Goal: Task Accomplishment & Management: Use online tool/utility

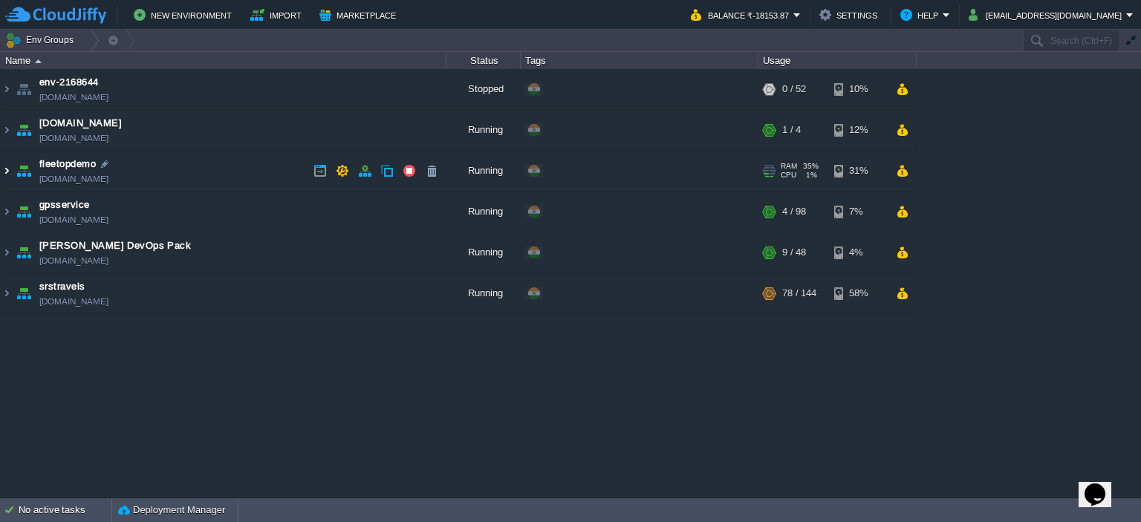
click at [5, 177] on img at bounding box center [7, 171] width 12 height 40
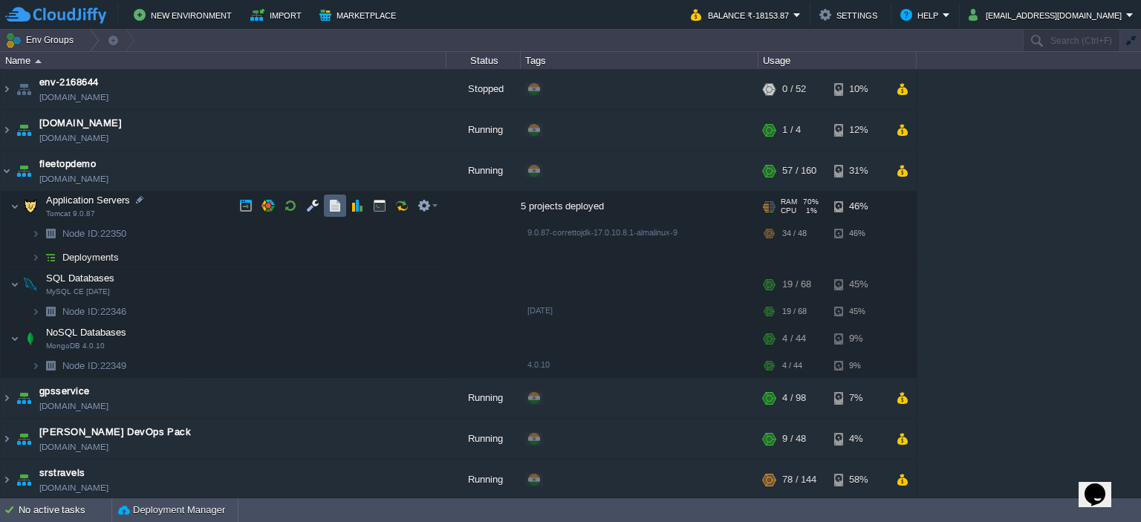
click at [327, 207] on td at bounding box center [335, 206] width 22 height 22
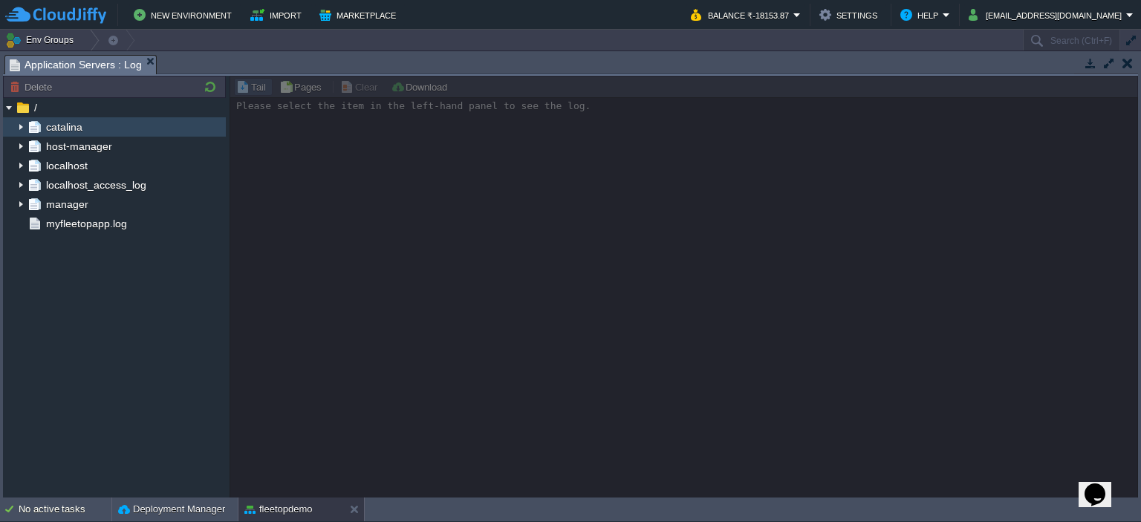
click at [15, 127] on img at bounding box center [21, 126] width 12 height 19
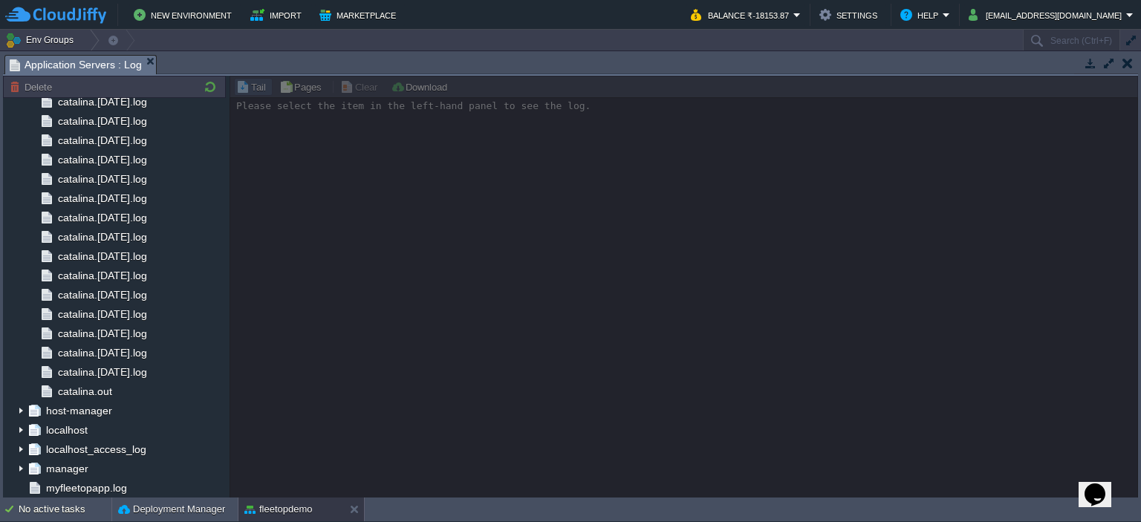
scroll to position [1509, 0]
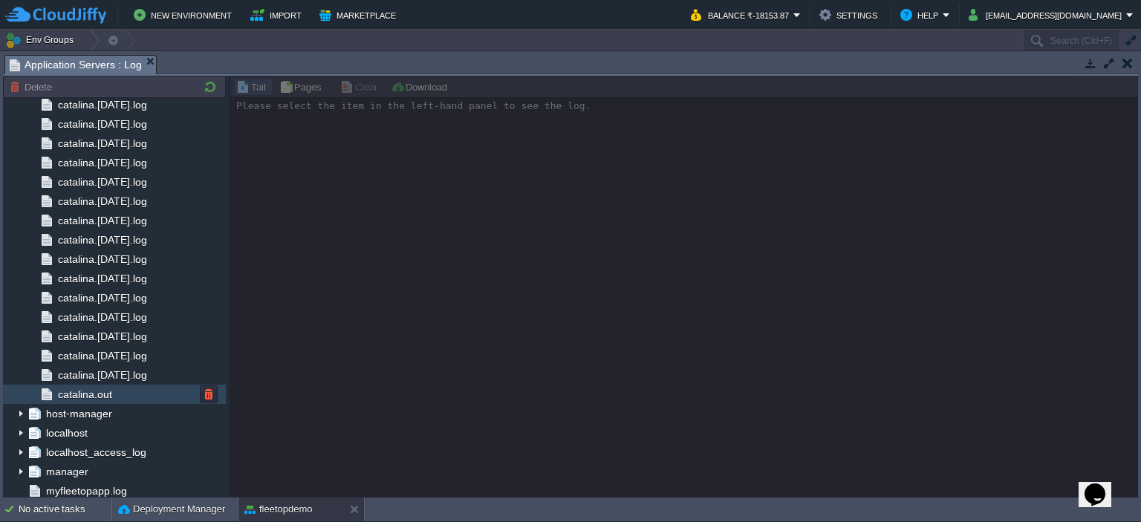
click at [114, 385] on div "catalina.out" at bounding box center [114, 394] width 223 height 19
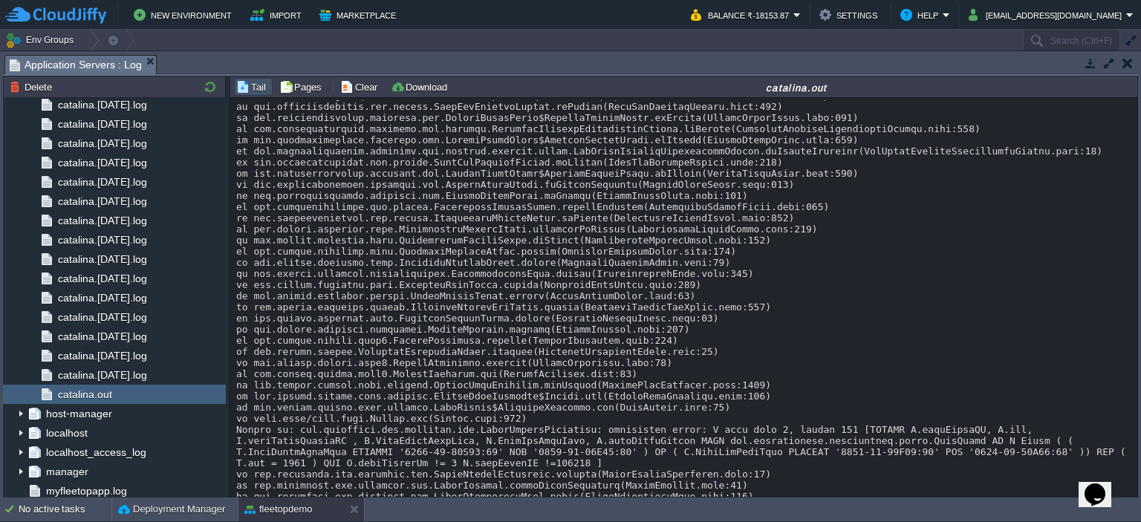
scroll to position [34607, 0]
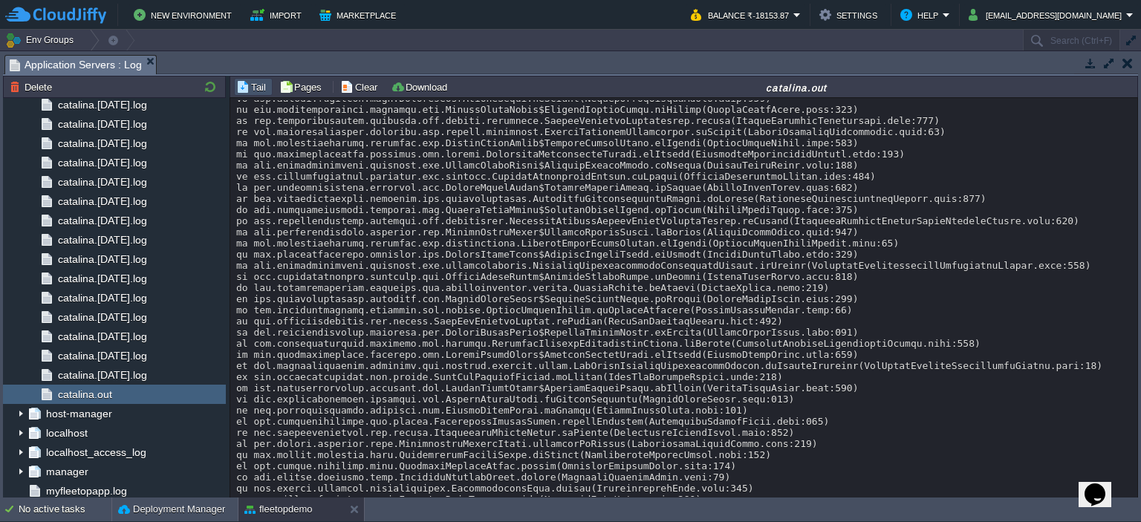
copy div "validateNewTripsheetPlan"
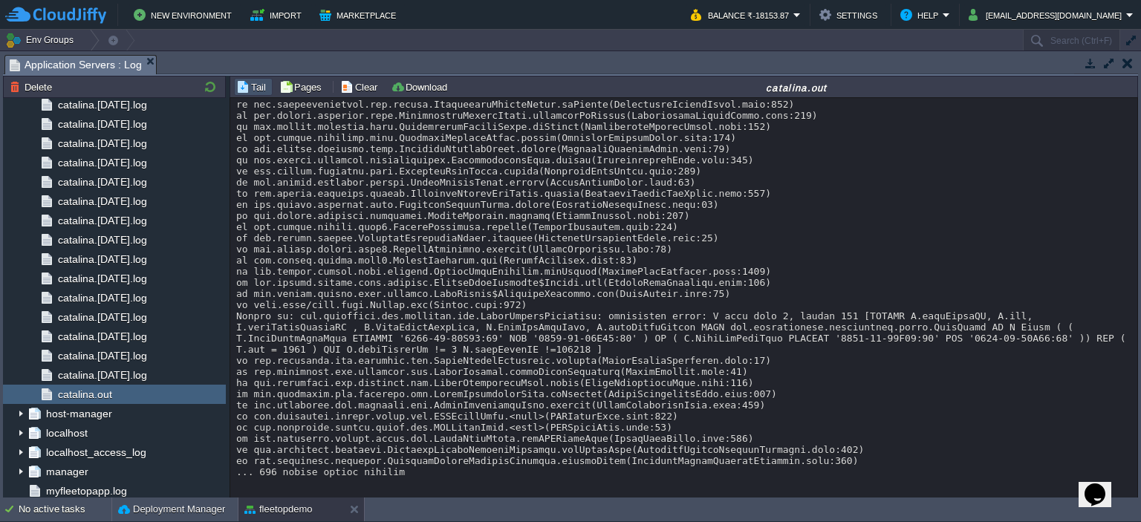
scroll to position [35587, 0]
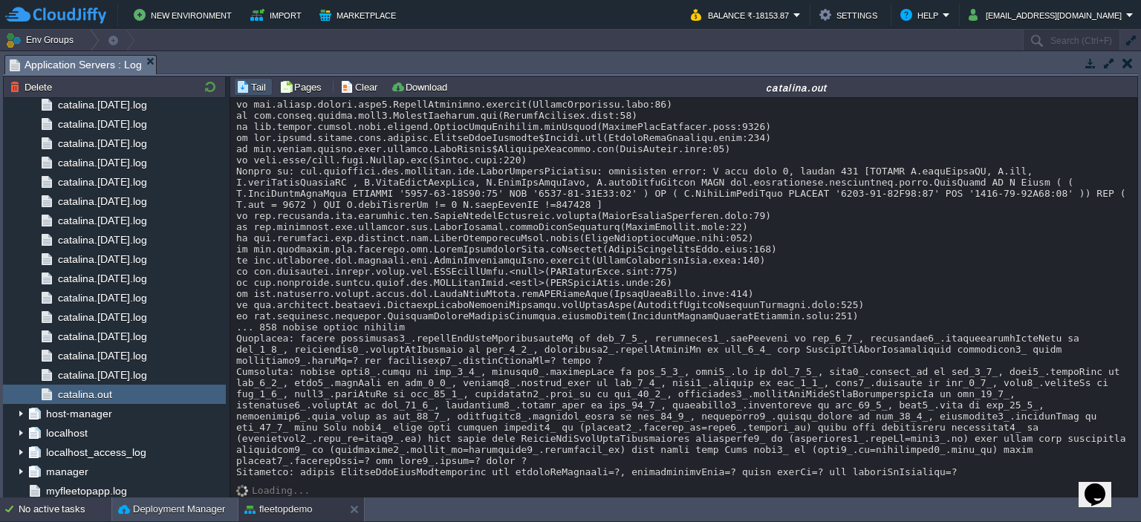
click at [51, 513] on div "No active tasks" at bounding box center [65, 510] width 93 height 24
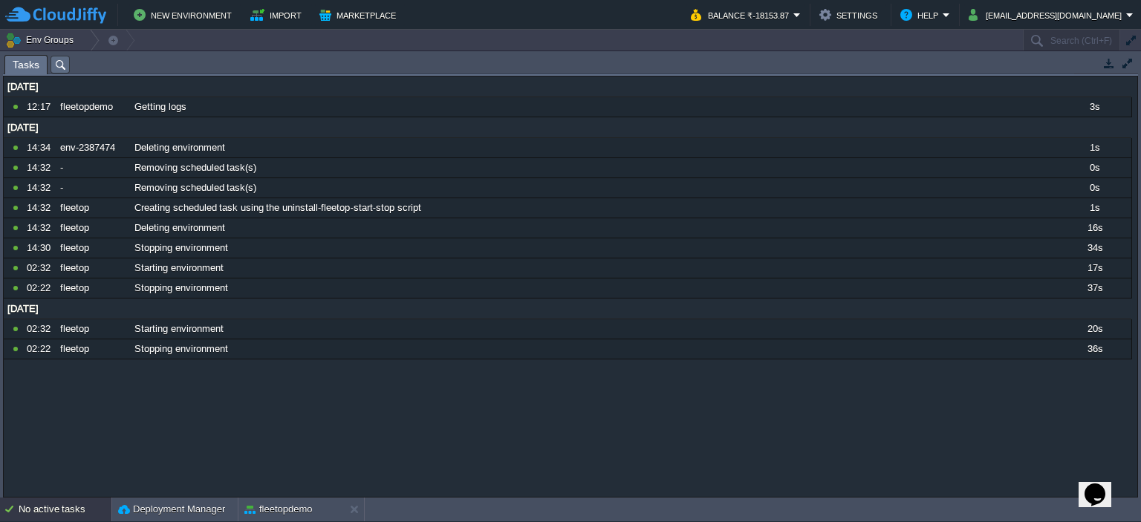
click at [27, 516] on div "No active tasks" at bounding box center [65, 510] width 93 height 24
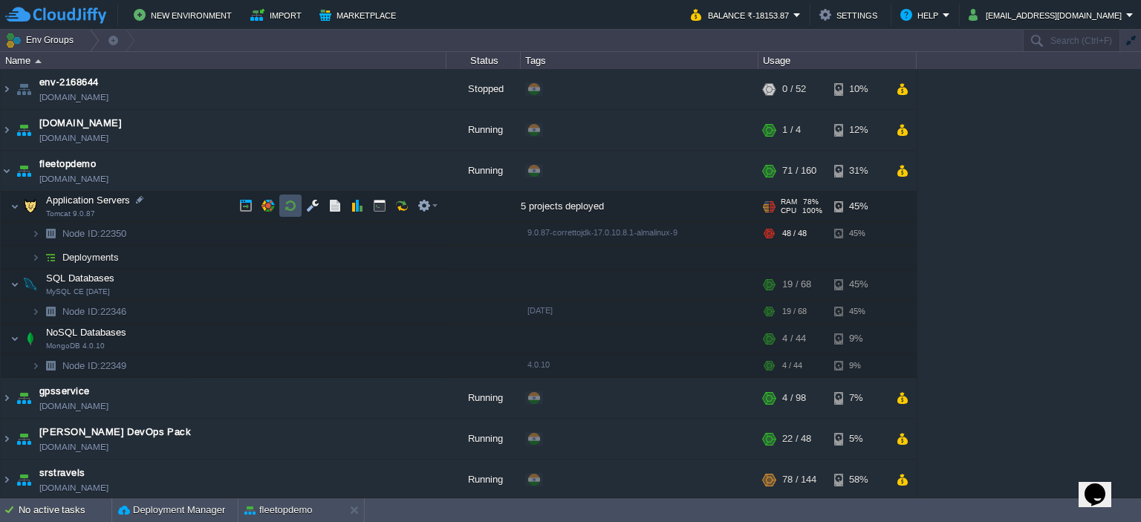
click at [291, 203] on button "button" at bounding box center [290, 205] width 13 height 13
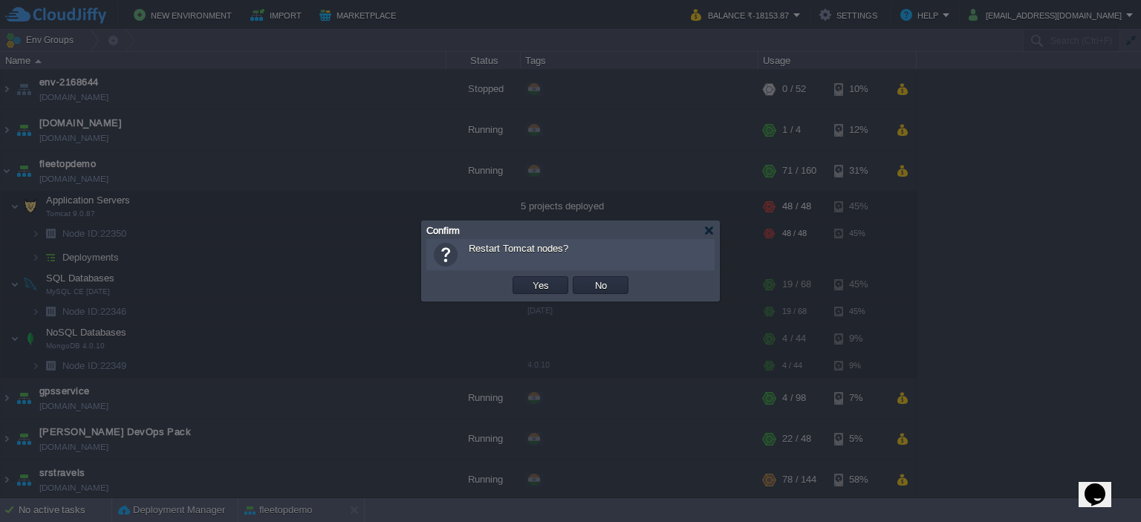
click at [541, 276] on td "Yes" at bounding box center [540, 285] width 60 height 22
click at [541, 278] on button "Yes" at bounding box center [540, 284] width 25 height 13
